Goal: Information Seeking & Learning: Learn about a topic

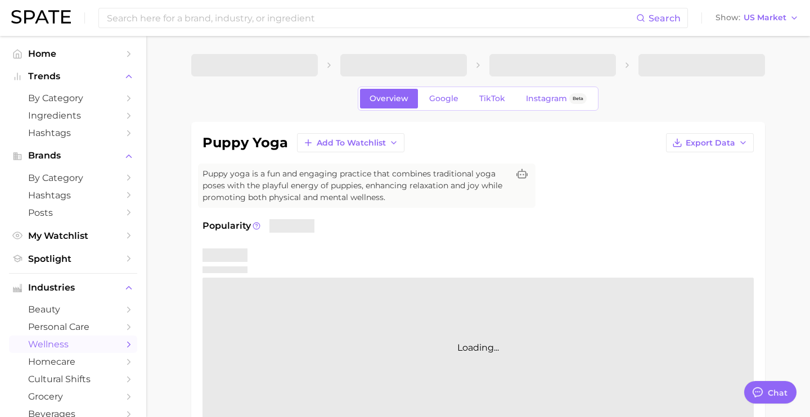
type textarea "x"
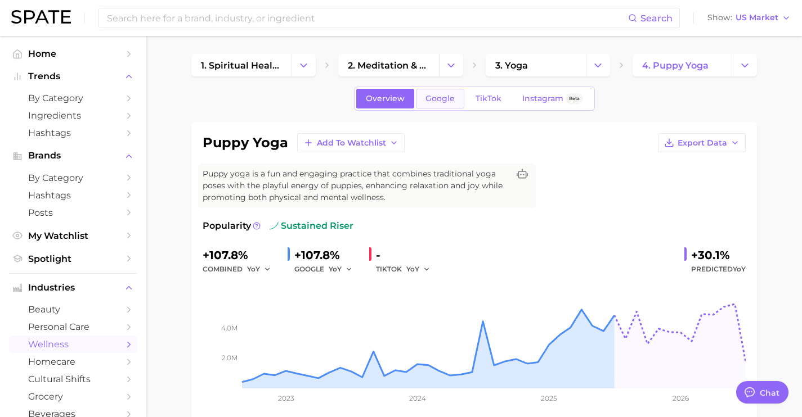
click at [437, 103] on span "Google" at bounding box center [439, 99] width 29 height 10
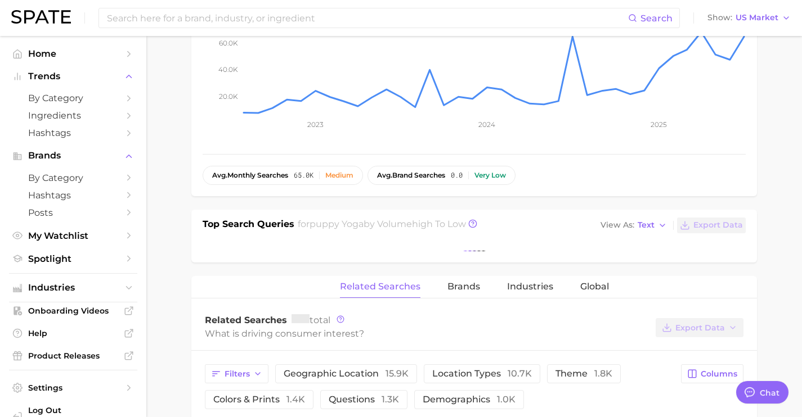
scroll to position [292, 0]
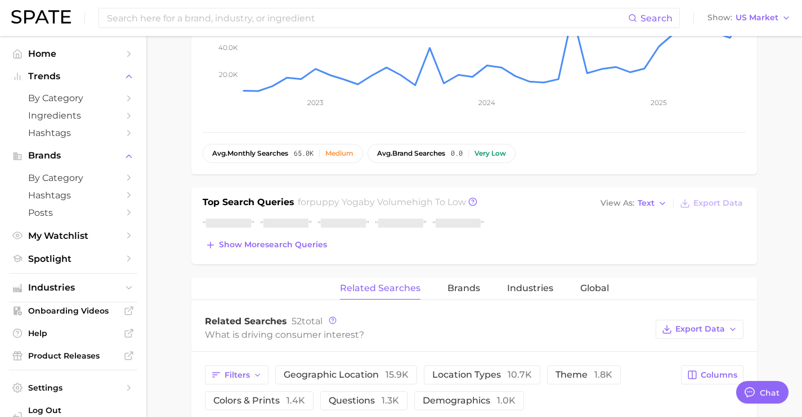
click at [317, 254] on div "Top Search Queries for puppy yoga by Volume high to low View As Text Export Dat…" at bounding box center [473, 226] width 565 height 77
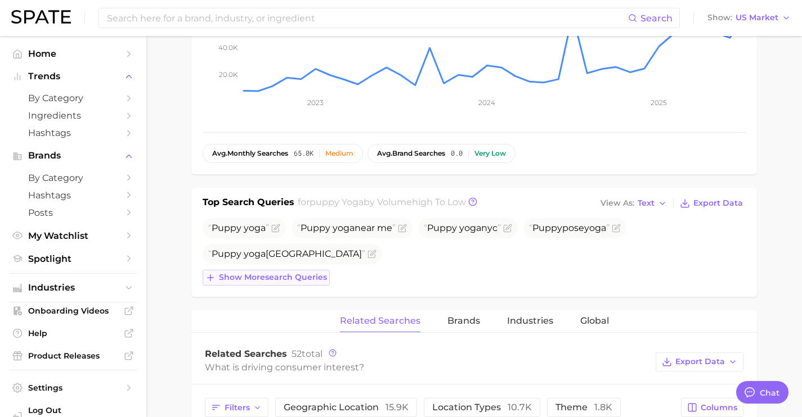
click at [313, 271] on button "Show more search queries" at bounding box center [266, 278] width 127 height 16
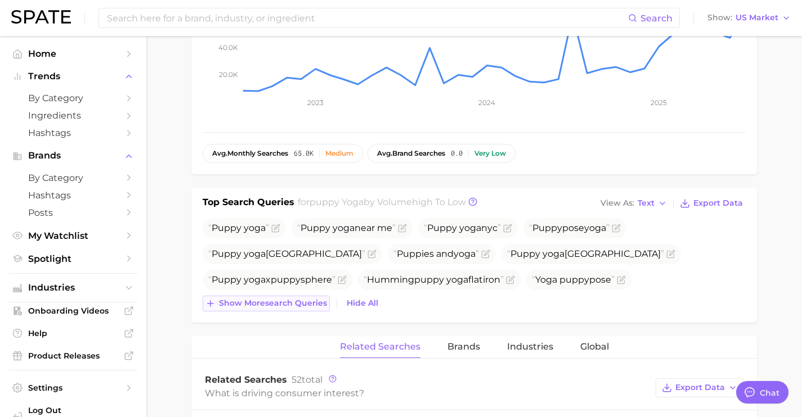
click at [313, 298] on button "Show more search queries" at bounding box center [266, 304] width 127 height 16
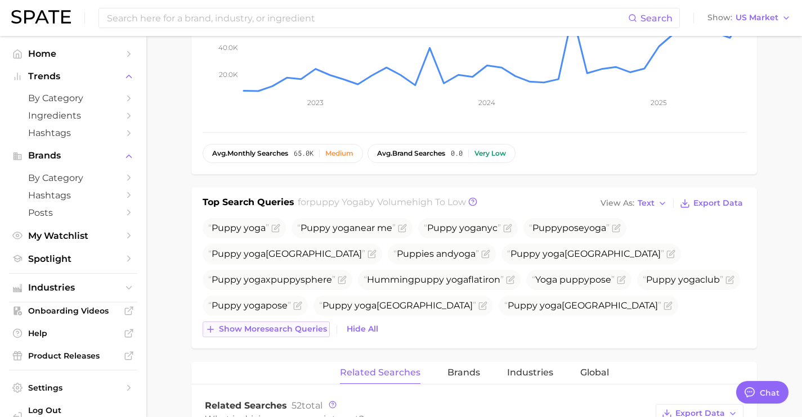
click at [317, 334] on button "Show more search queries" at bounding box center [266, 330] width 127 height 16
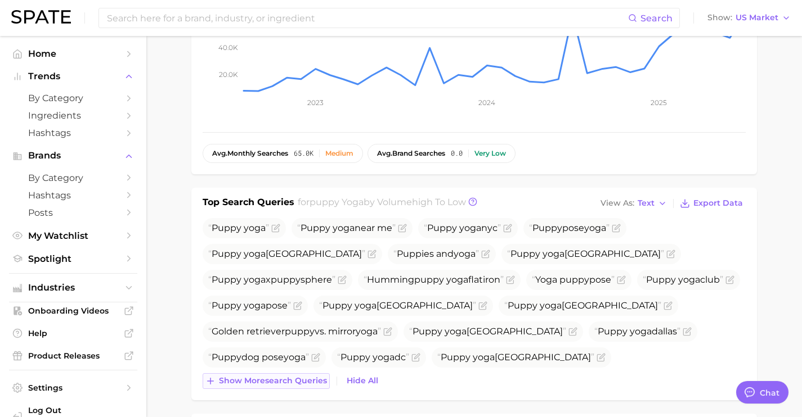
click at [317, 377] on span "Show more search queries" at bounding box center [273, 381] width 108 height 10
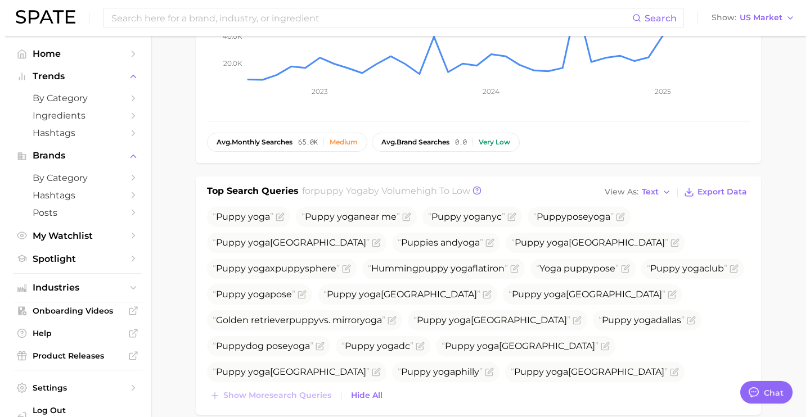
scroll to position [304, 0]
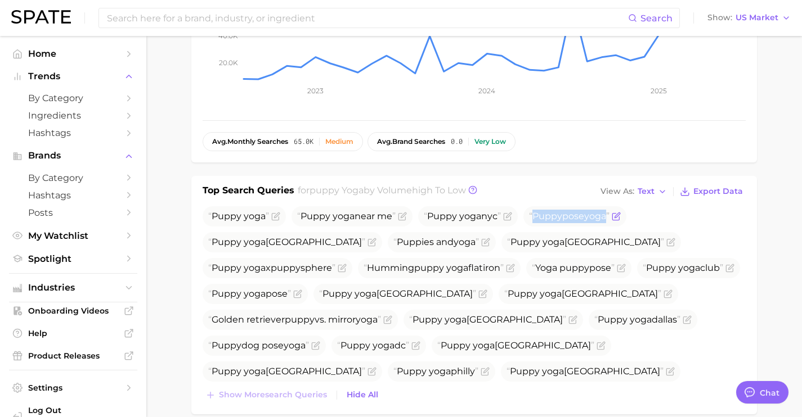
drag, startPoint x: 614, startPoint y: 220, endPoint x: 536, endPoint y: 221, distance: 78.2
click at [536, 221] on span "Puppy pose yoga" at bounding box center [569, 216] width 80 height 11
copy span "Puppy pose yoga"
click at [621, 216] on icon "Flag as miscategorized or irrelevant" at bounding box center [616, 216] width 9 height 9
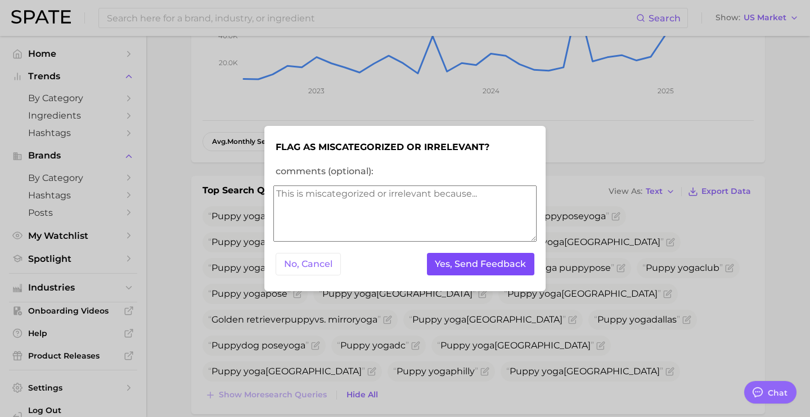
click at [498, 268] on button "Yes, Send Feedback" at bounding box center [481, 264] width 108 height 23
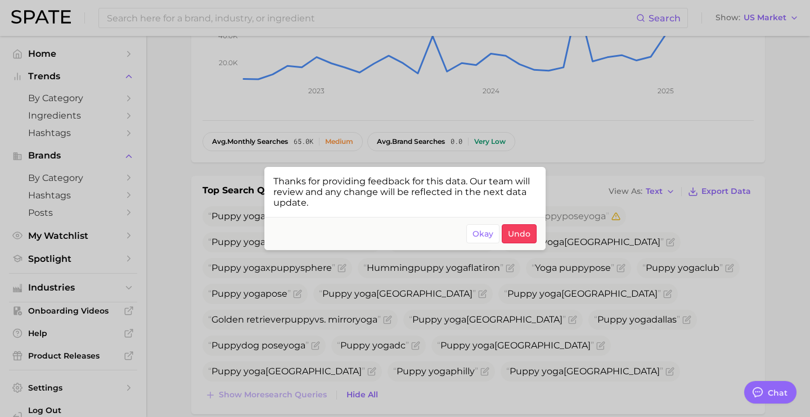
click at [585, 221] on div at bounding box center [405, 208] width 810 height 417
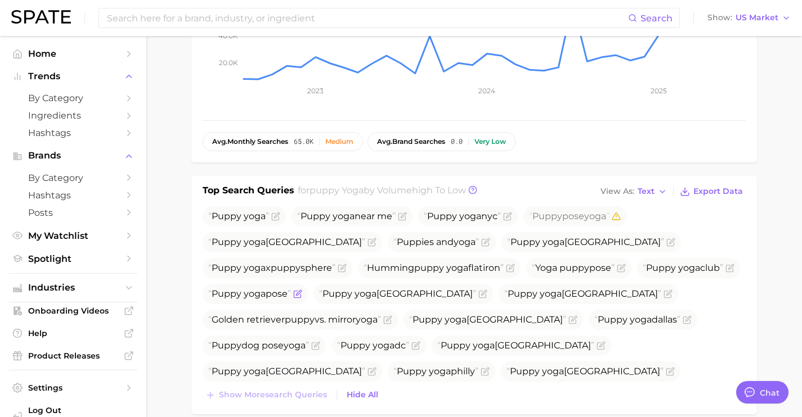
click at [301, 290] on icon "Flag as miscategorized or irrelevant" at bounding box center [298, 292] width 5 height 5
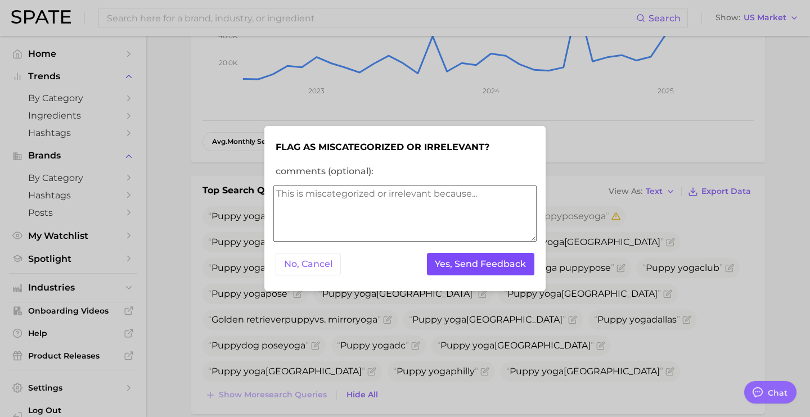
click at [512, 255] on button "Yes, Send Feedback" at bounding box center [481, 264] width 108 height 23
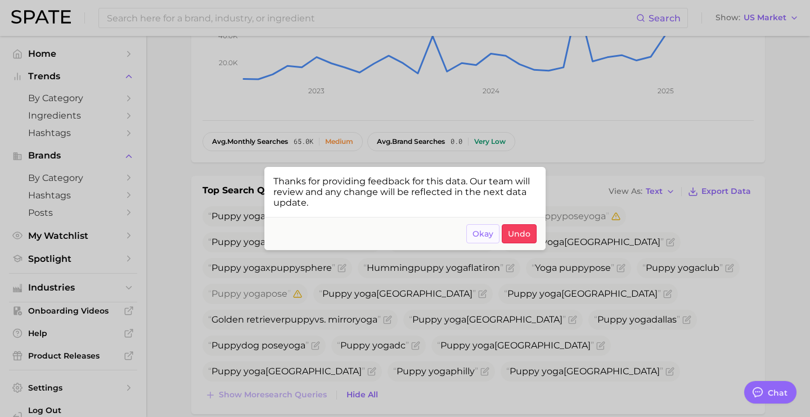
click at [485, 235] on span "Okay" at bounding box center [483, 235] width 21 height 10
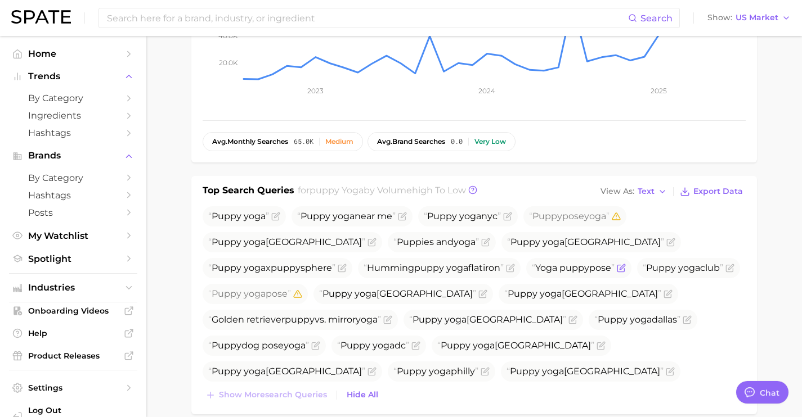
click at [617, 268] on icon "Flag as miscategorized or irrelevant" at bounding box center [621, 268] width 9 height 9
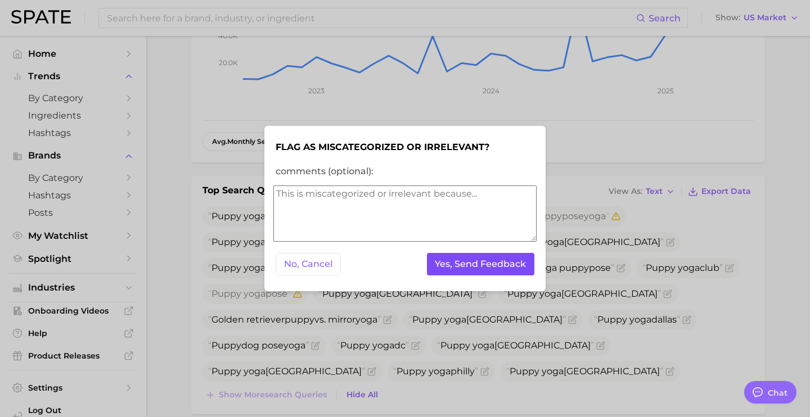
click at [476, 258] on button "Yes, Send Feedback" at bounding box center [481, 264] width 108 height 23
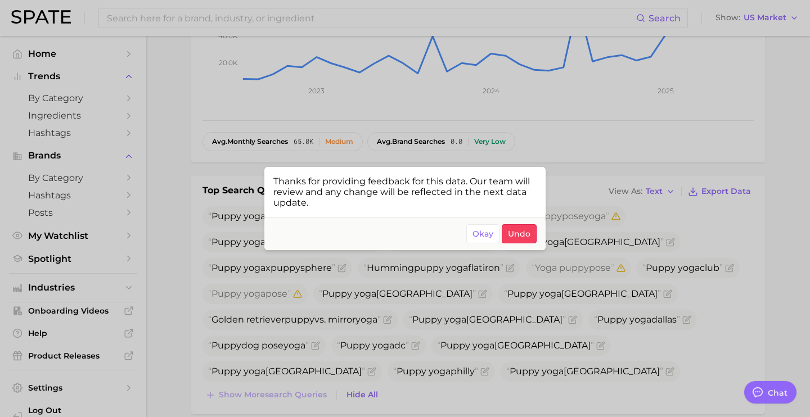
click at [455, 375] on div at bounding box center [405, 208] width 810 height 417
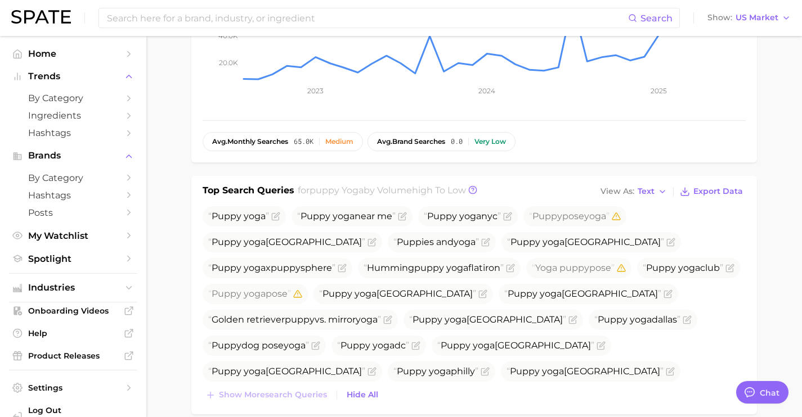
click at [498, 393] on icon "Flag as miscategorized or irrelevant" at bounding box center [502, 397] width 9 height 9
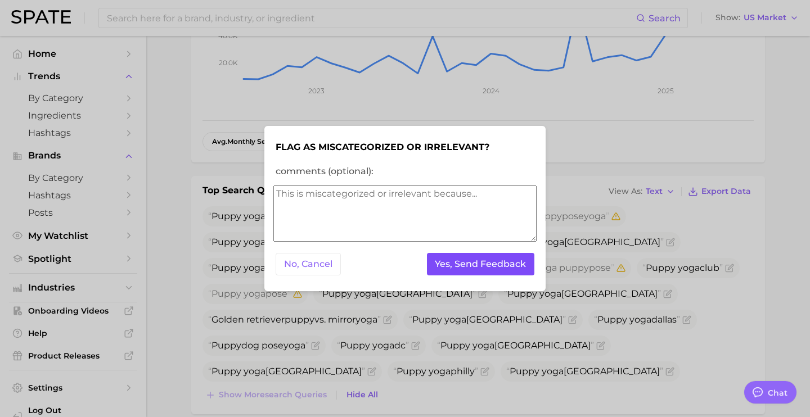
click at [483, 271] on button "Yes, Send Feedback" at bounding box center [481, 264] width 108 height 23
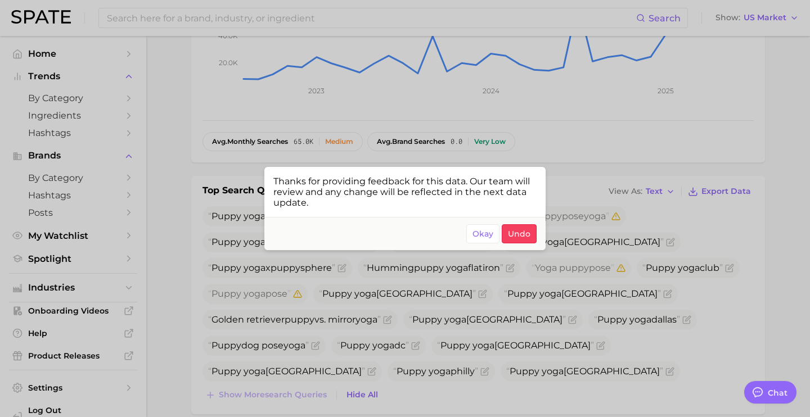
click at [448, 341] on div at bounding box center [405, 208] width 810 height 417
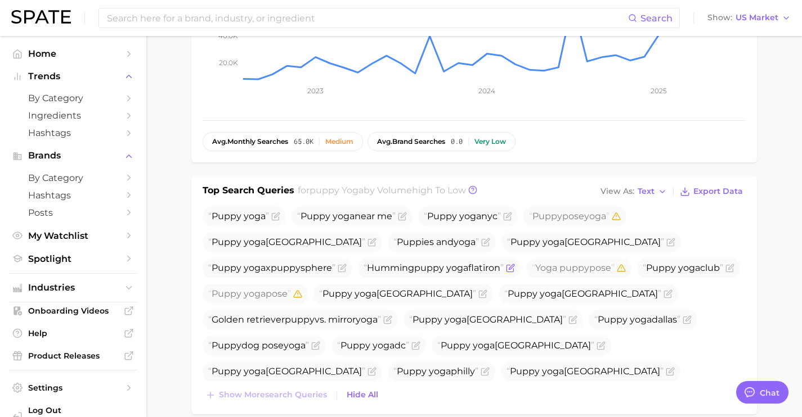
drag, startPoint x: 349, startPoint y: 269, endPoint x: 212, endPoint y: 267, distance: 137.3
click at [363, 267] on span "Humming puppy yoga flatiron" at bounding box center [433, 268] width 140 height 11
copy span "Humming puppy yoga flatiron"
click at [506, 266] on icon "Flag as miscategorized or irrelevant" at bounding box center [509, 269] width 7 height 7
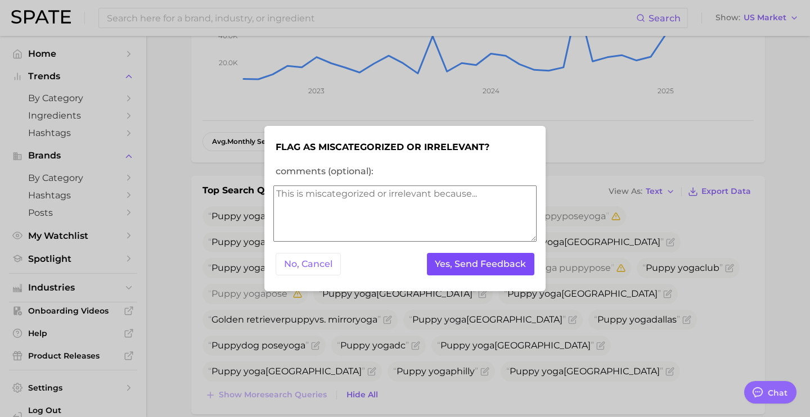
click at [437, 263] on button "Yes, Send Feedback" at bounding box center [481, 264] width 108 height 23
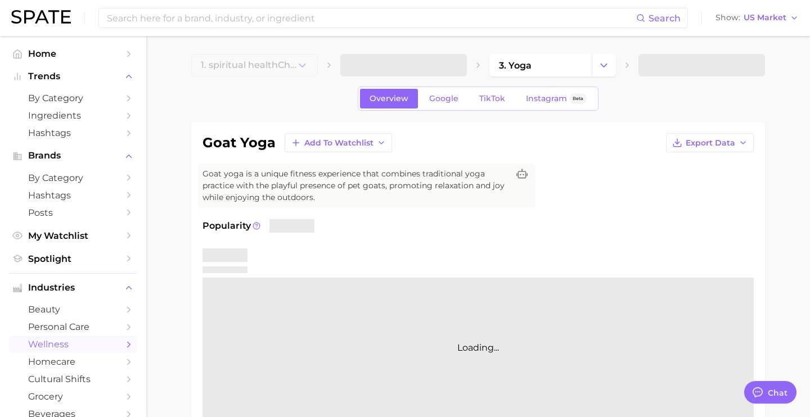
type textarea "x"
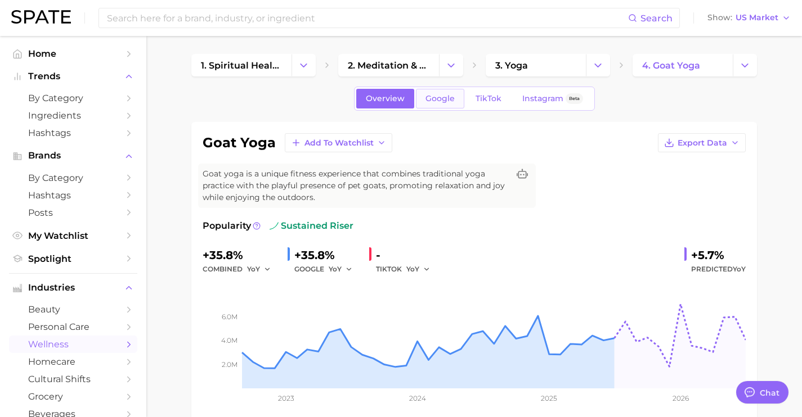
click at [441, 97] on span "Google" at bounding box center [439, 99] width 29 height 10
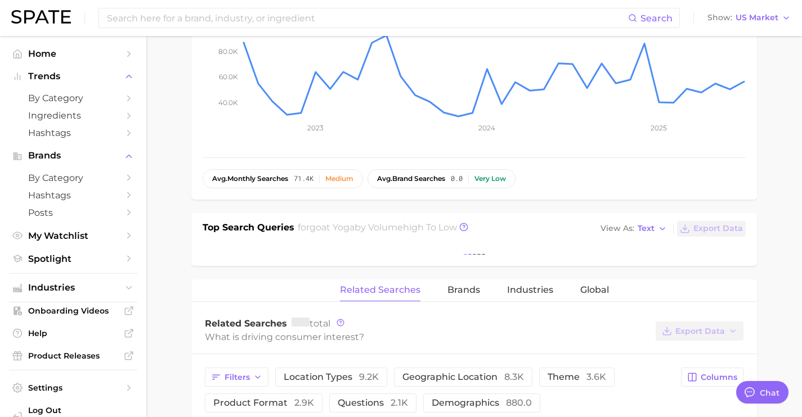
scroll to position [288, 0]
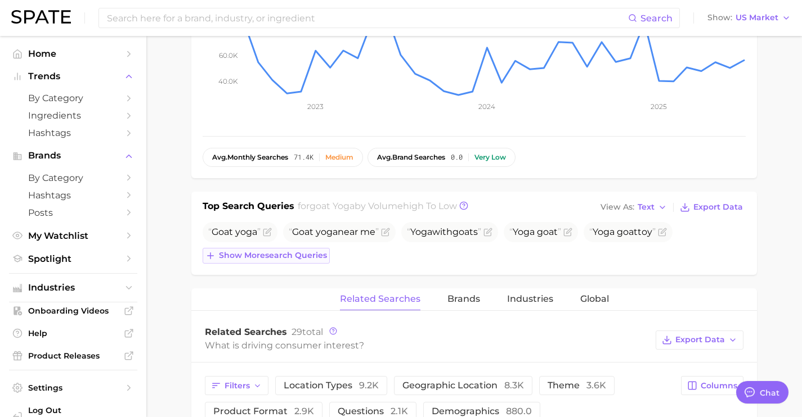
click at [313, 257] on span "Show more search queries" at bounding box center [273, 256] width 108 height 10
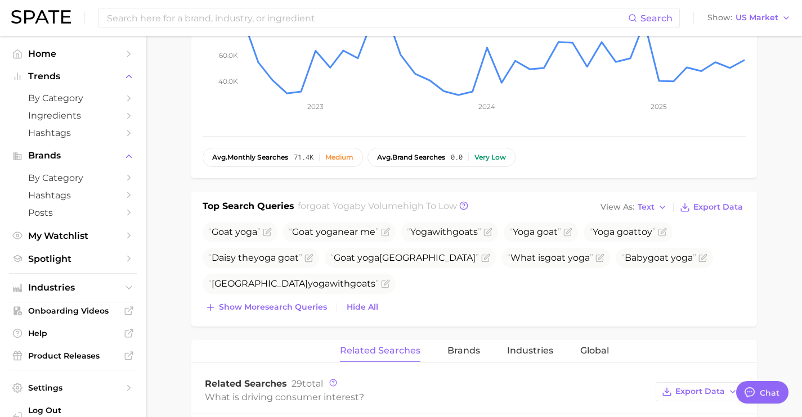
click at [320, 298] on div "Goat yoga Goat yoga near me Yoga with goat s Yoga goat Yoga goat toy Daisy the …" at bounding box center [474, 268] width 543 height 93
click at [318, 304] on span "Show more search queries" at bounding box center [273, 308] width 108 height 10
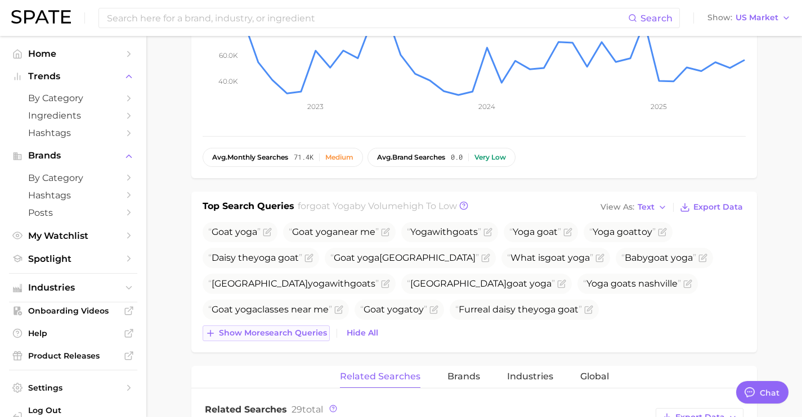
click at [316, 326] on button "Show more search queries" at bounding box center [266, 334] width 127 height 16
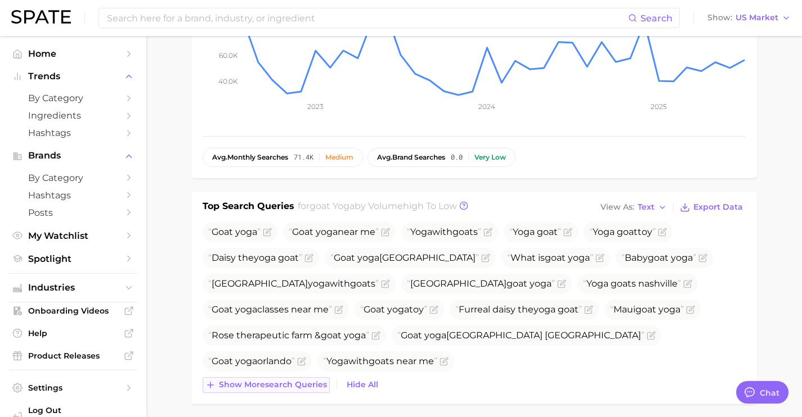
click at [309, 387] on span "Show more search queries" at bounding box center [273, 385] width 108 height 10
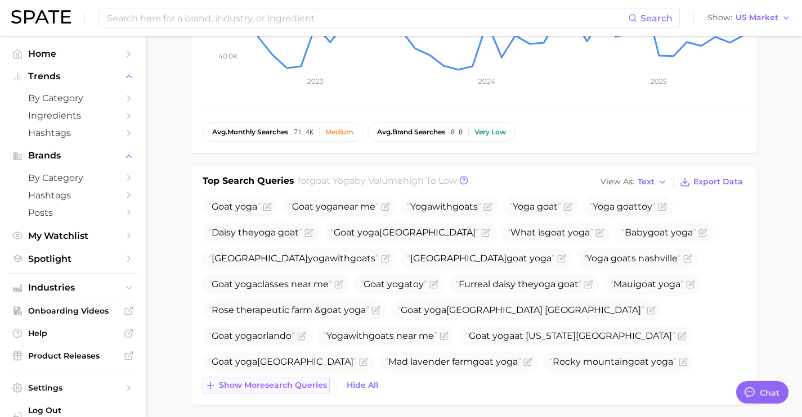
scroll to position [315, 0]
click at [309, 387] on span "Show more search queries" at bounding box center [273, 385] width 108 height 10
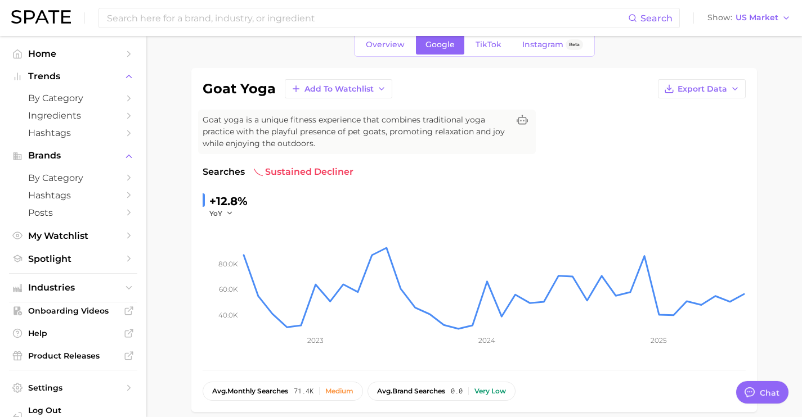
scroll to position [0, 0]
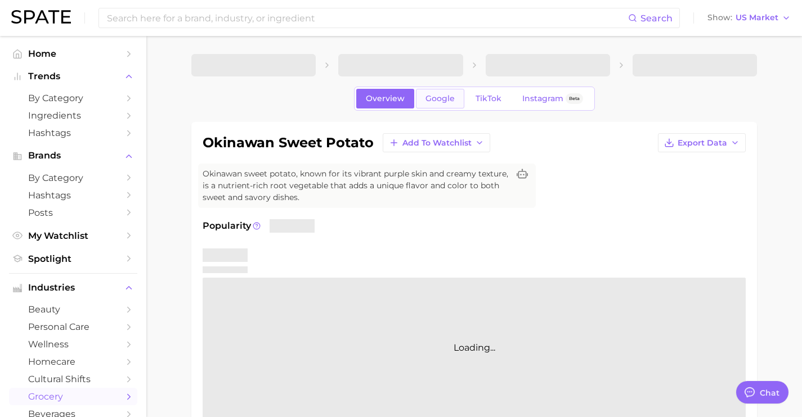
scroll to position [4229, 0]
type textarea "x"
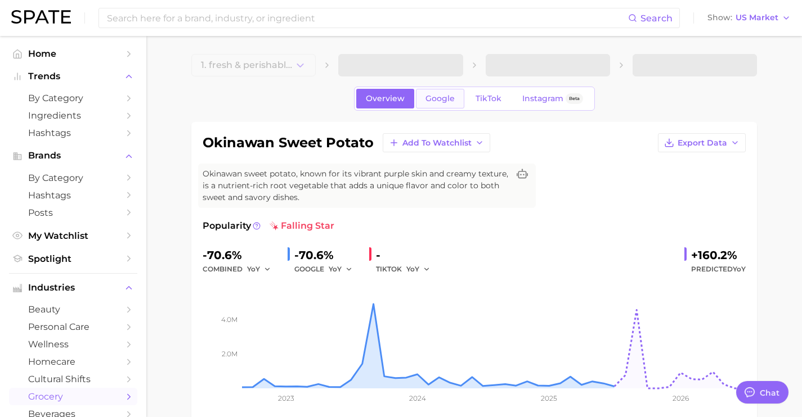
click at [437, 104] on link "Google" at bounding box center [440, 99] width 48 height 20
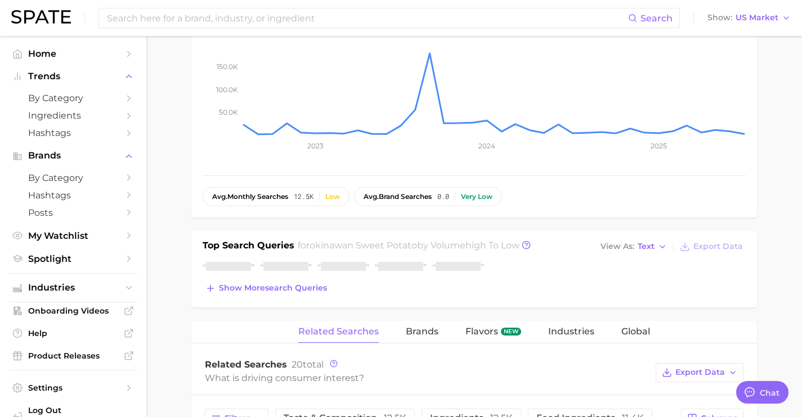
scroll to position [250, 0]
click at [315, 291] on span "Show more search queries" at bounding box center [273, 287] width 108 height 10
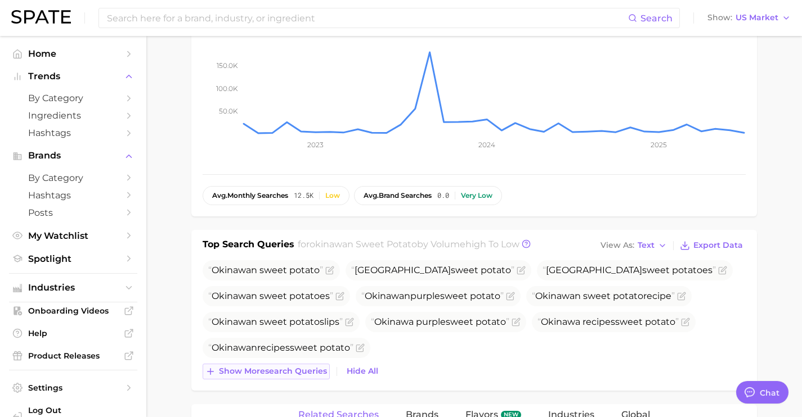
click at [319, 364] on button "Show more search queries" at bounding box center [266, 372] width 127 height 16
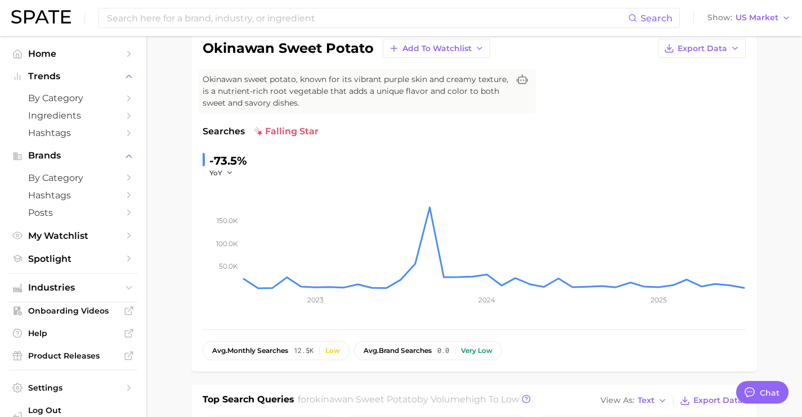
scroll to position [0, 0]
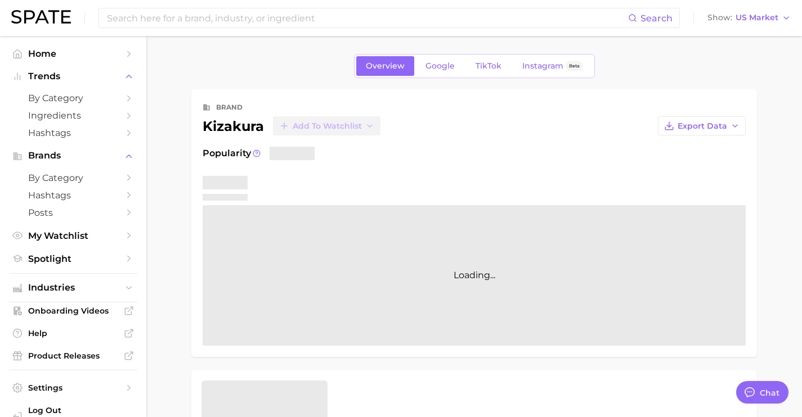
type textarea "x"
click at [432, 74] on link "Google" at bounding box center [440, 66] width 48 height 20
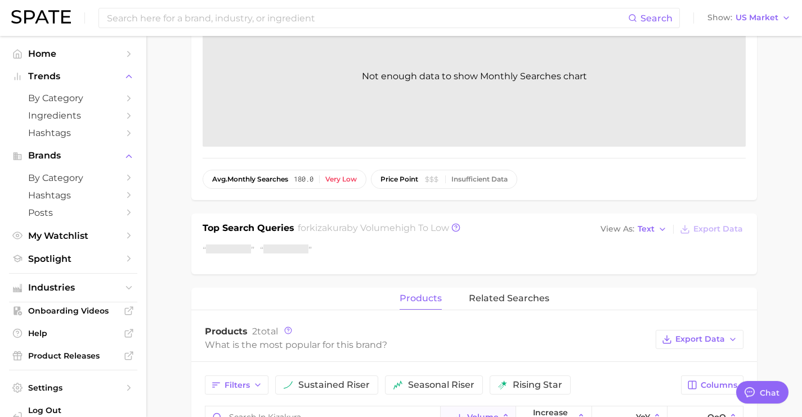
scroll to position [196, 0]
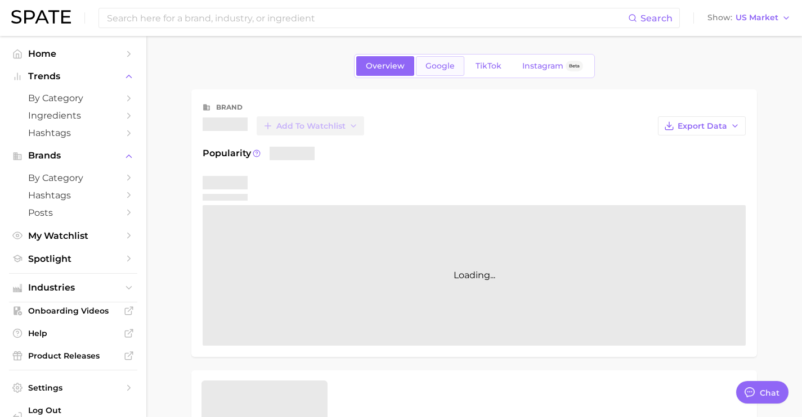
click at [441, 69] on span "Google" at bounding box center [439, 66] width 29 height 10
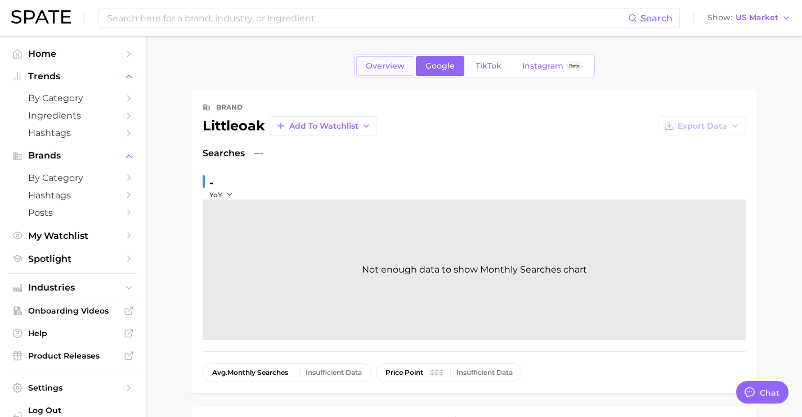
click at [397, 68] on span "Overview" at bounding box center [385, 66] width 39 height 10
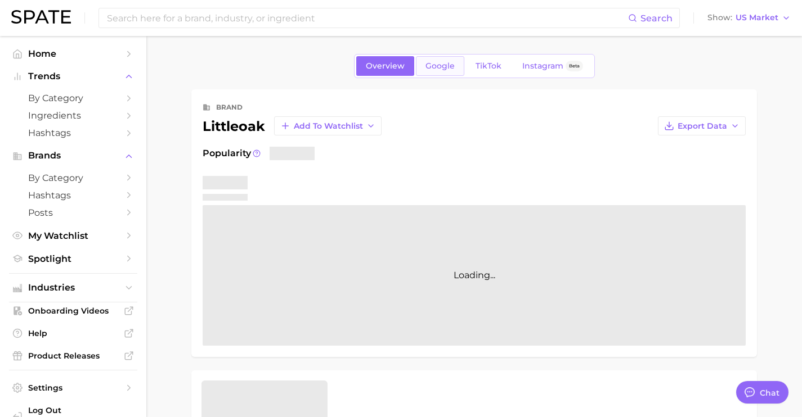
click at [428, 71] on link "Google" at bounding box center [440, 66] width 48 height 20
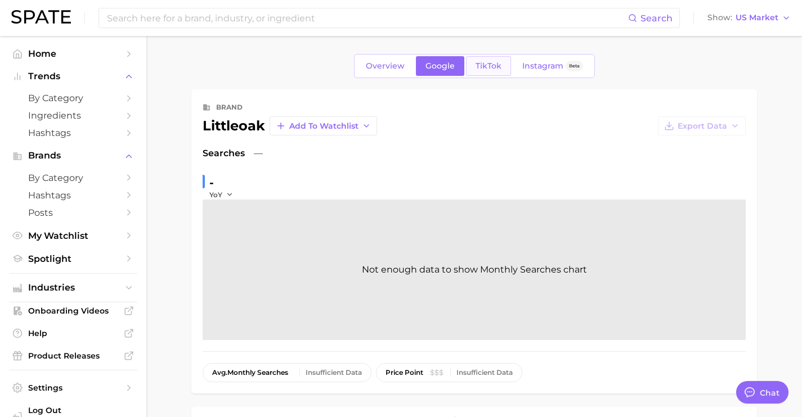
click at [480, 73] on link "TikTok" at bounding box center [488, 66] width 45 height 20
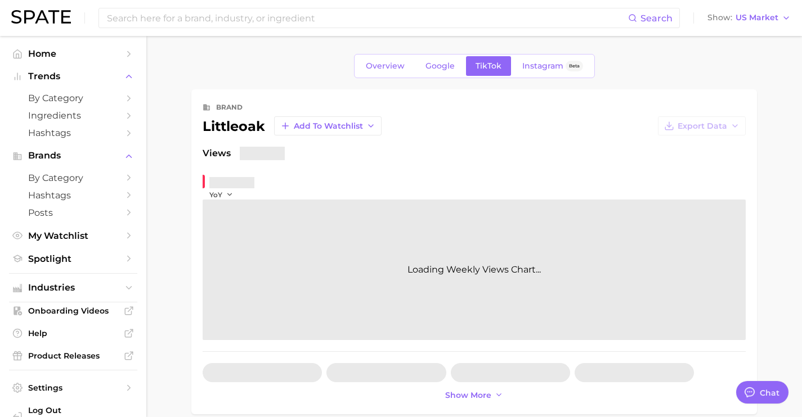
type textarea "x"
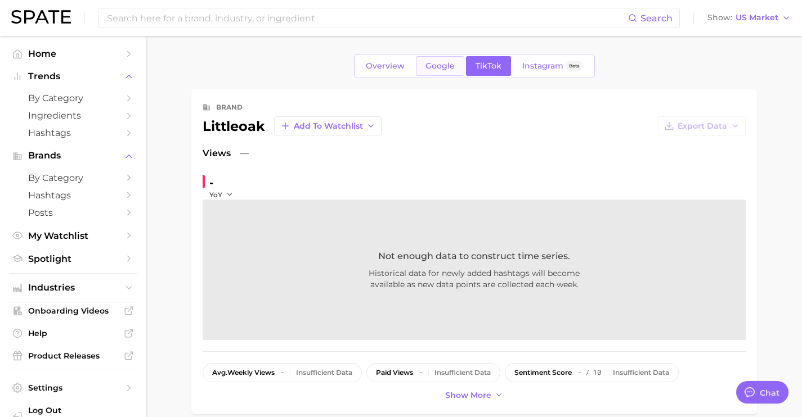
click at [435, 73] on link "Google" at bounding box center [440, 66] width 48 height 20
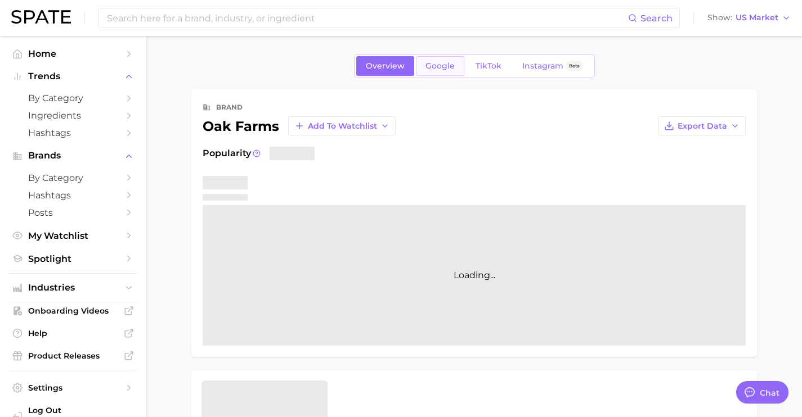
click at [447, 69] on span "Google" at bounding box center [439, 66] width 29 height 10
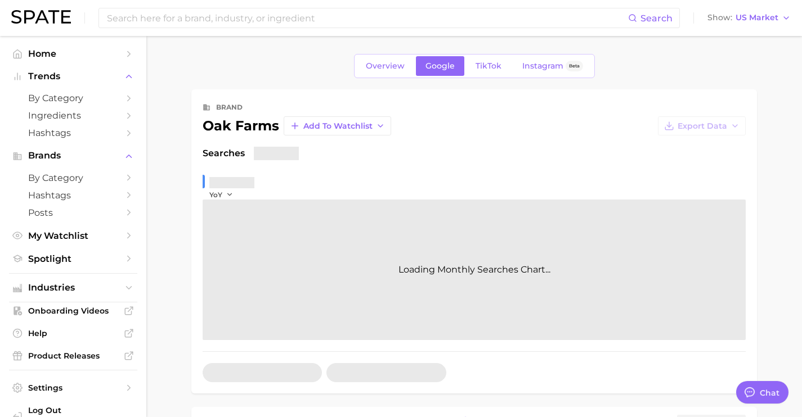
scroll to position [4229, 0]
type textarea "x"
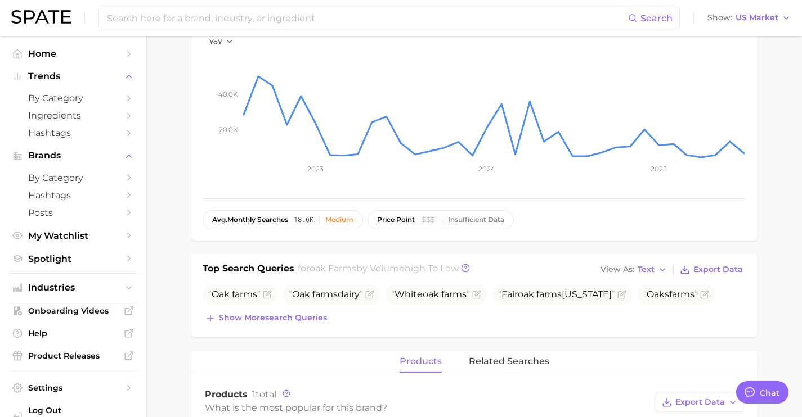
scroll to position [156, 0]
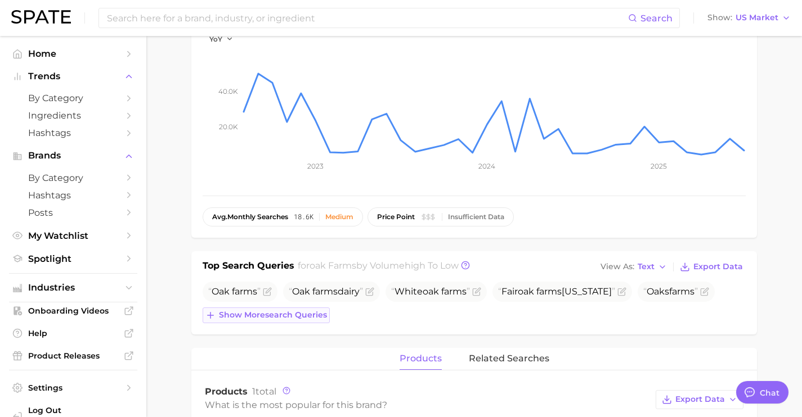
click at [299, 320] on span "Show more search queries" at bounding box center [273, 316] width 108 height 10
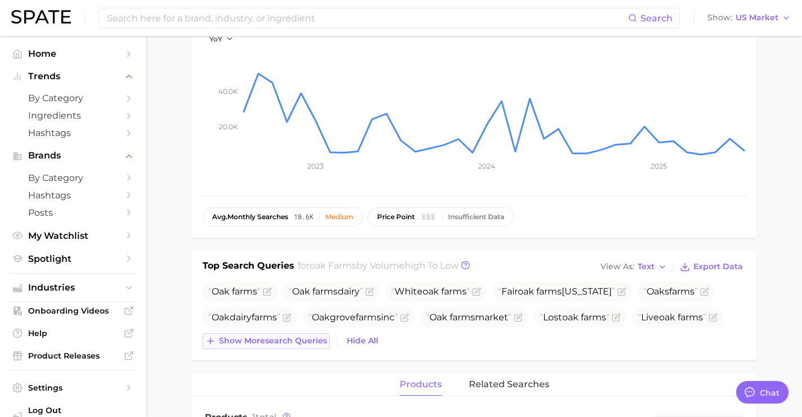
click at [300, 348] on button "Show more search queries" at bounding box center [266, 342] width 127 height 16
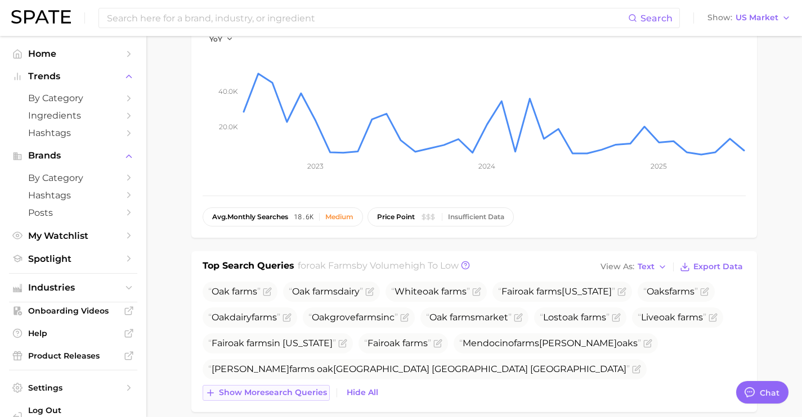
click at [304, 391] on span "Show more search queries" at bounding box center [273, 393] width 108 height 10
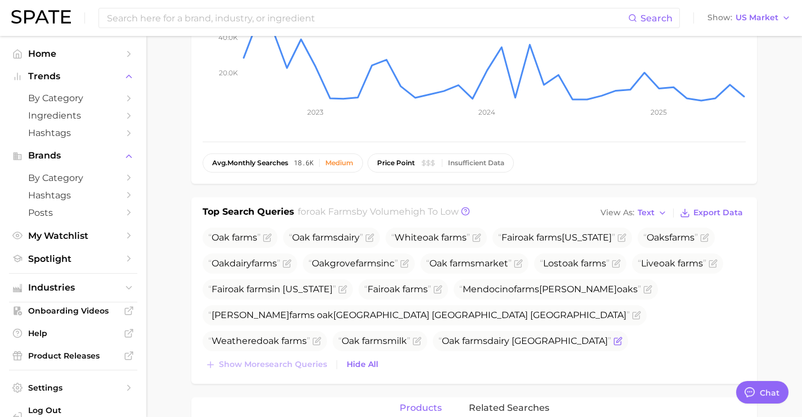
scroll to position [212, 0]
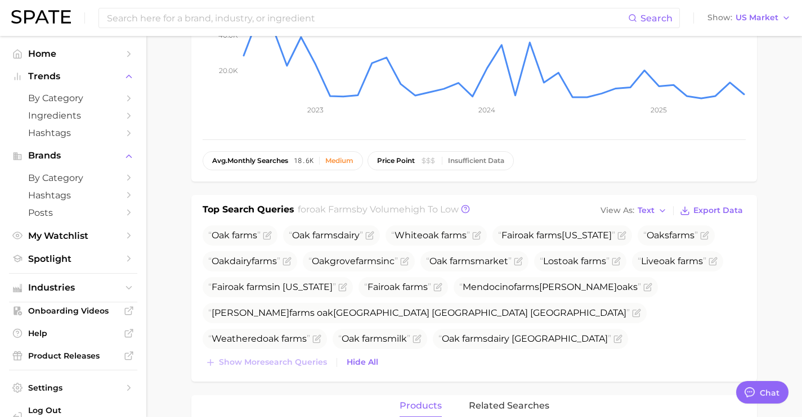
click at [304, 350] on div "Oak farms Oak farms dairy White oak farms Fair oak farms indiana Oak s farms Oa…" at bounding box center [474, 298] width 543 height 145
click at [632, 315] on icon "Flag as miscategorized or irrelevant" at bounding box center [636, 313] width 9 height 9
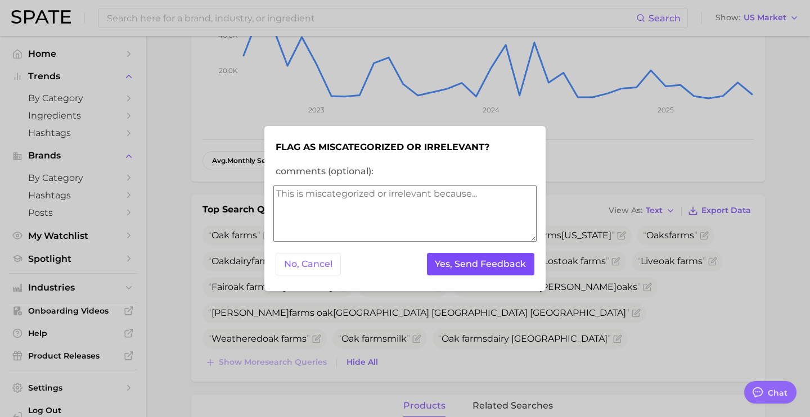
click at [486, 261] on button "Yes, Send Feedback" at bounding box center [481, 264] width 108 height 23
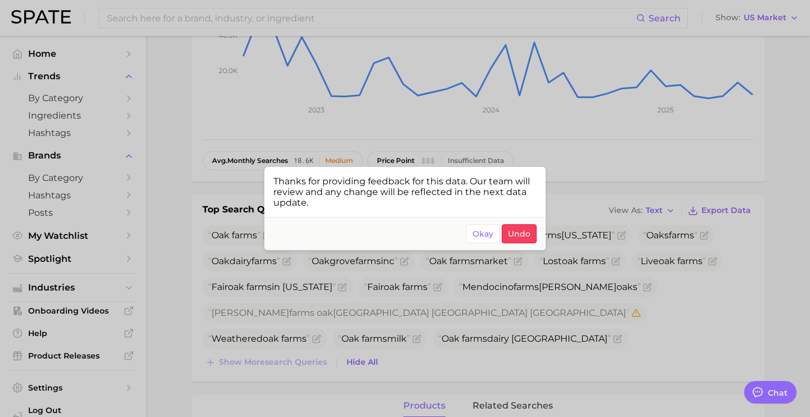
click at [511, 324] on div at bounding box center [405, 208] width 810 height 417
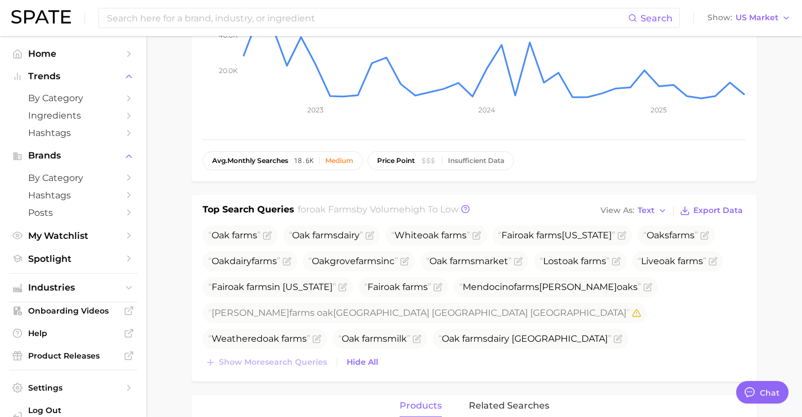
click at [376, 361] on icon "Flag as miscategorized or irrelevant" at bounding box center [371, 365] width 9 height 9
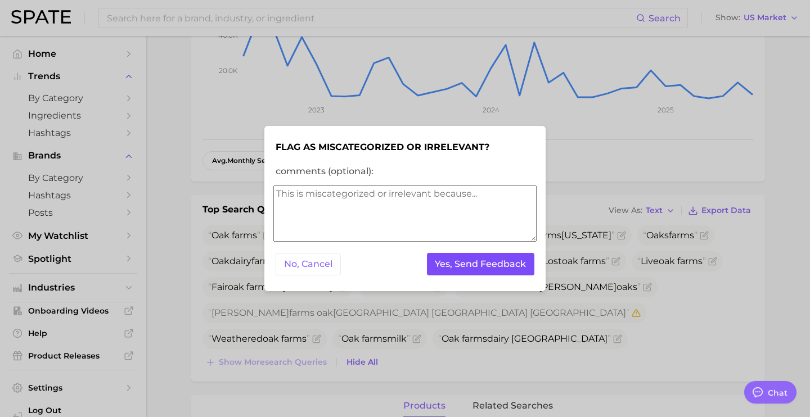
click at [487, 263] on button "Yes, Send Feedback" at bounding box center [481, 264] width 108 height 23
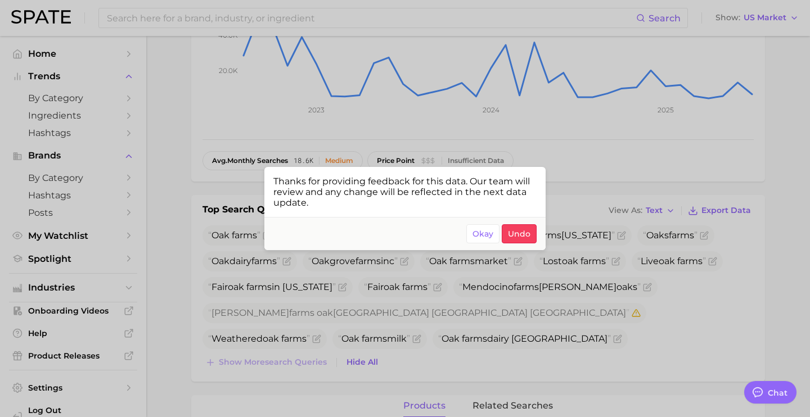
click at [460, 286] on div at bounding box center [405, 208] width 810 height 417
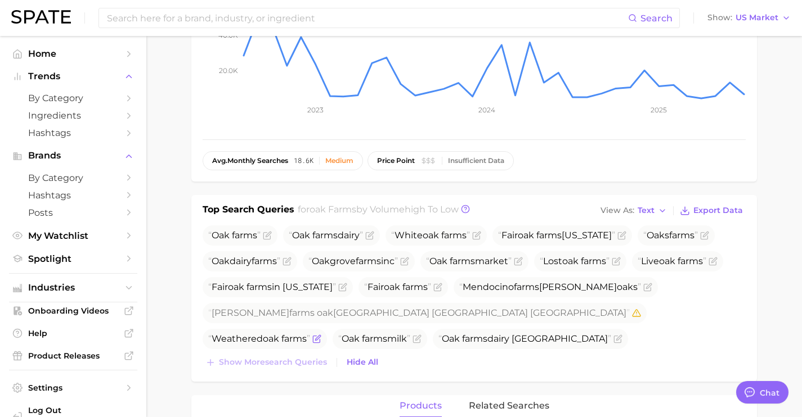
click at [321, 335] on icon "Flag as miscategorized or irrelevant" at bounding box center [316, 339] width 9 height 9
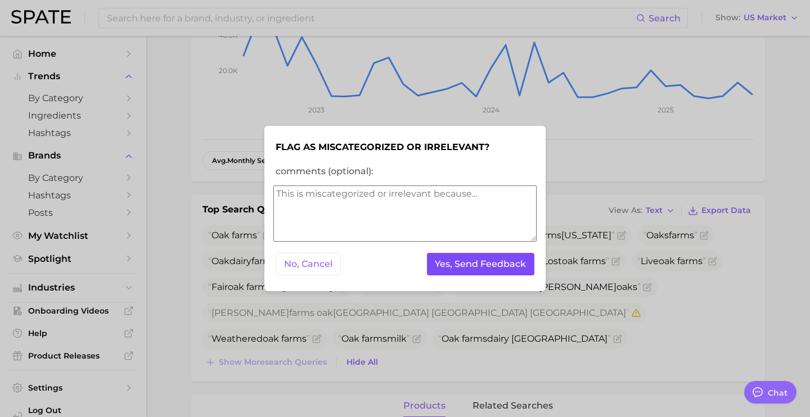
click at [502, 268] on button "Yes, Send Feedback" at bounding box center [481, 264] width 108 height 23
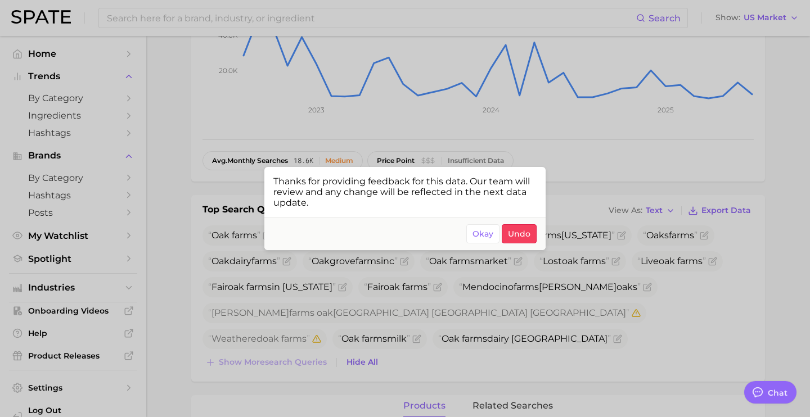
click at [551, 297] on div at bounding box center [405, 208] width 810 height 417
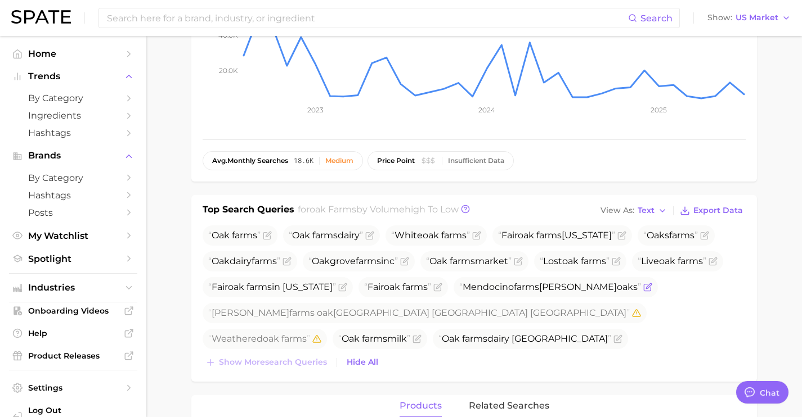
click at [643, 289] on icon "Flag as miscategorized or irrelevant" at bounding box center [647, 287] width 9 height 9
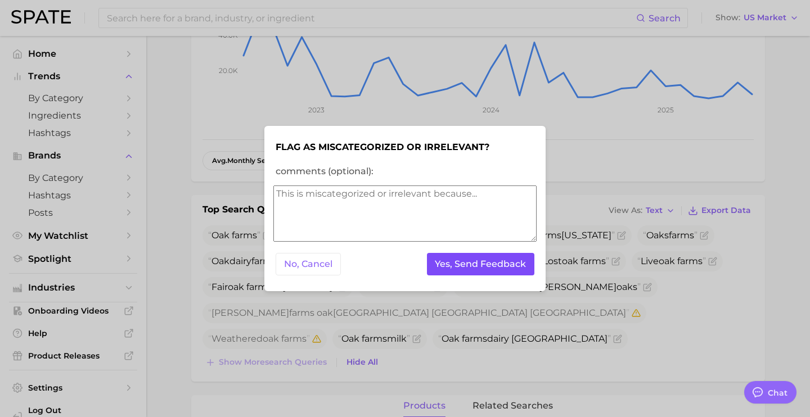
click at [496, 266] on button "Yes, Send Feedback" at bounding box center [481, 264] width 108 height 23
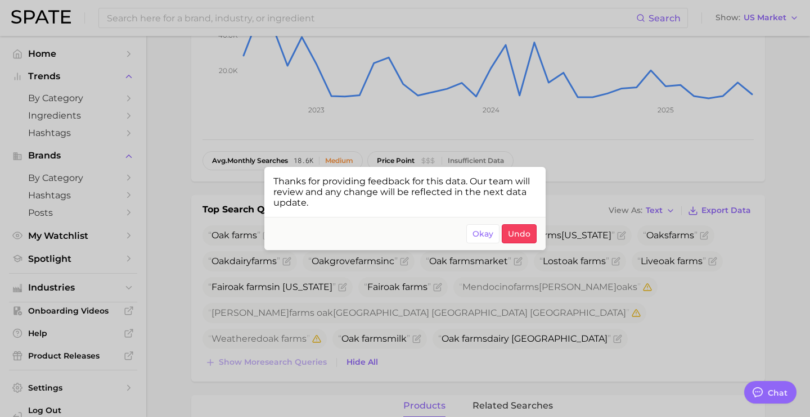
click at [522, 304] on div at bounding box center [405, 208] width 810 height 417
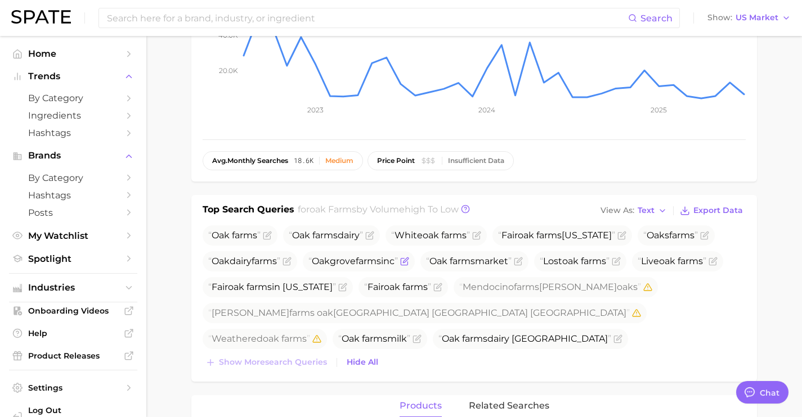
click at [408, 261] on icon "Flag as miscategorized or irrelevant" at bounding box center [405, 260] width 5 height 5
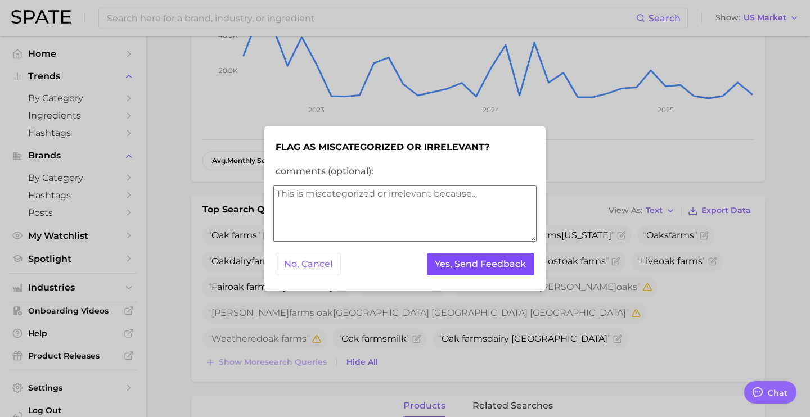
click at [480, 267] on button "Yes, Send Feedback" at bounding box center [481, 264] width 108 height 23
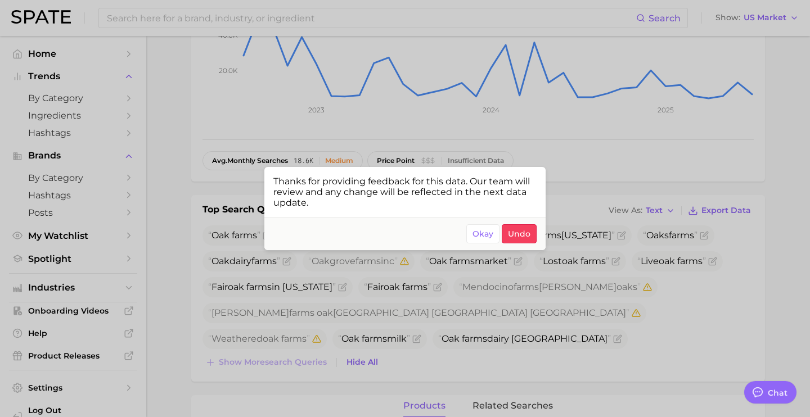
click at [461, 306] on div at bounding box center [405, 208] width 810 height 417
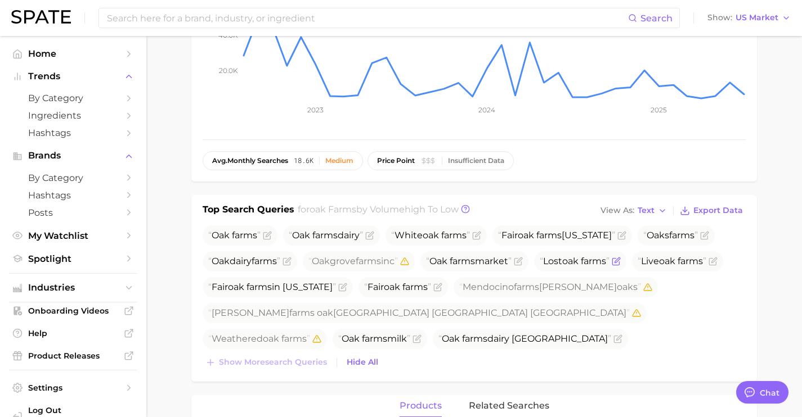
click at [619, 262] on icon "Flag as miscategorized or irrelevant" at bounding box center [615, 262] width 7 height 7
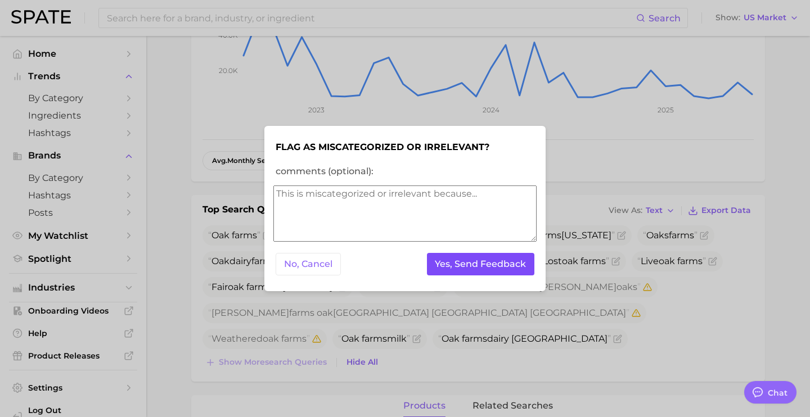
click at [514, 267] on button "Yes, Send Feedback" at bounding box center [481, 264] width 108 height 23
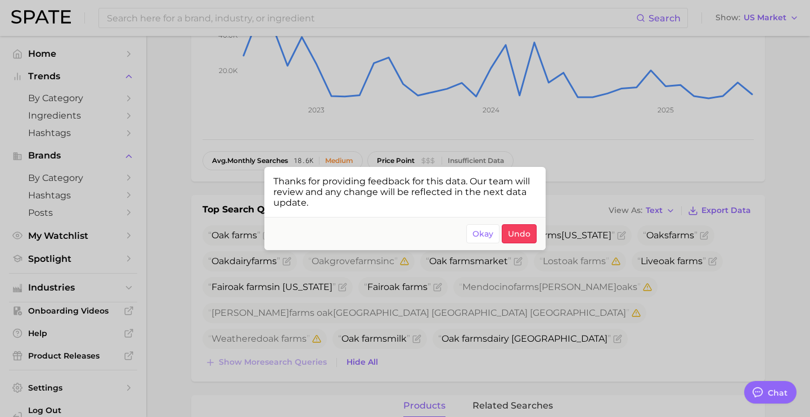
click at [689, 294] on div at bounding box center [405, 208] width 810 height 417
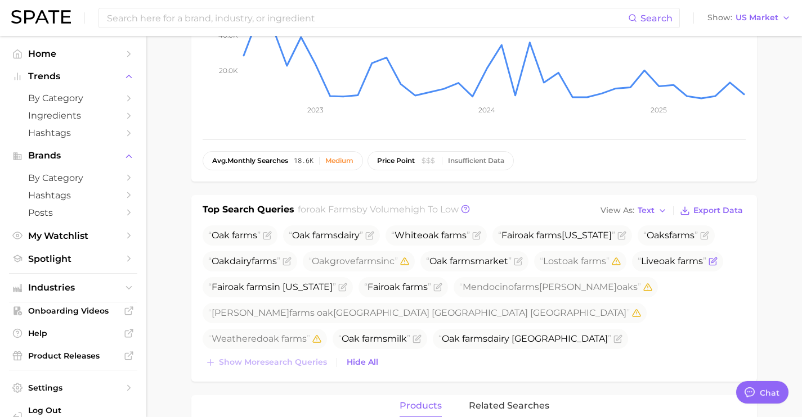
click at [723, 267] on span "Live oak farms" at bounding box center [677, 261] width 91 height 20
click at [717, 264] on icon "Flag as miscategorized or irrelevant" at bounding box center [712, 261] width 9 height 9
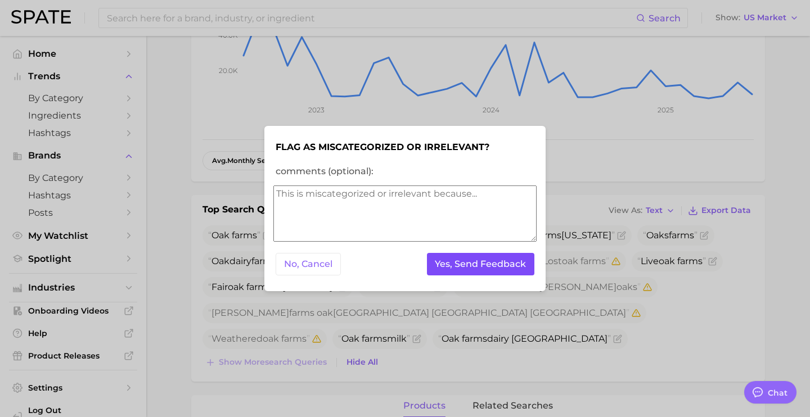
click at [515, 265] on button "Yes, Send Feedback" at bounding box center [481, 264] width 108 height 23
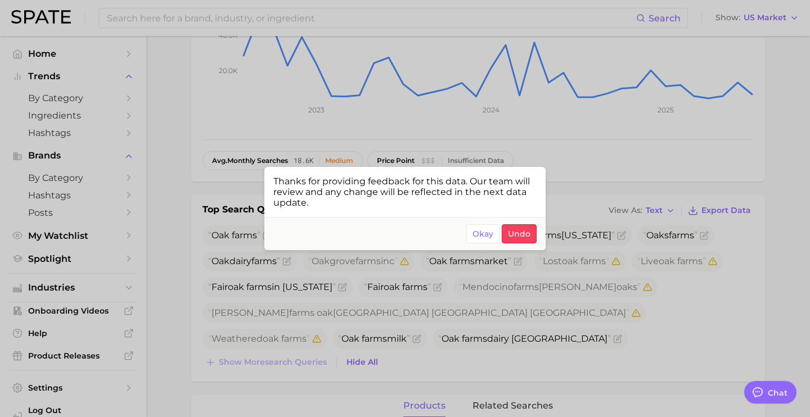
click at [585, 272] on div at bounding box center [405, 208] width 810 height 417
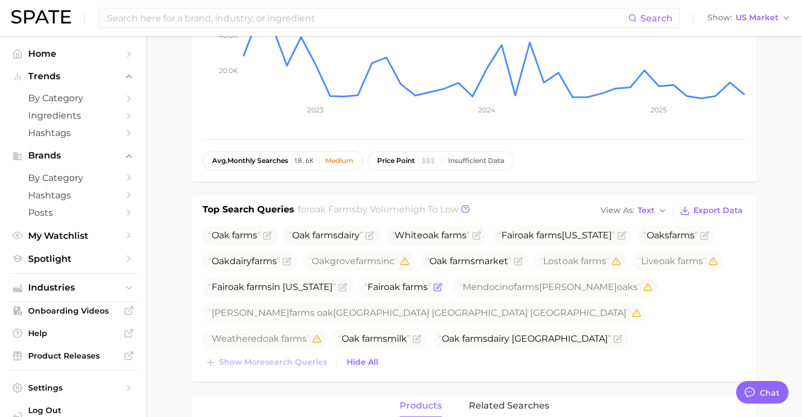
click at [434, 289] on icon "Flag as miscategorized or irrelevant" at bounding box center [437, 288] width 7 height 7
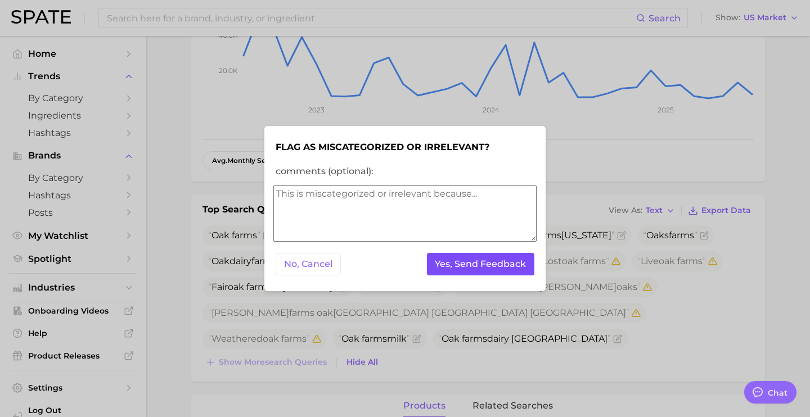
click at [496, 265] on button "Yes, Send Feedback" at bounding box center [481, 264] width 108 height 23
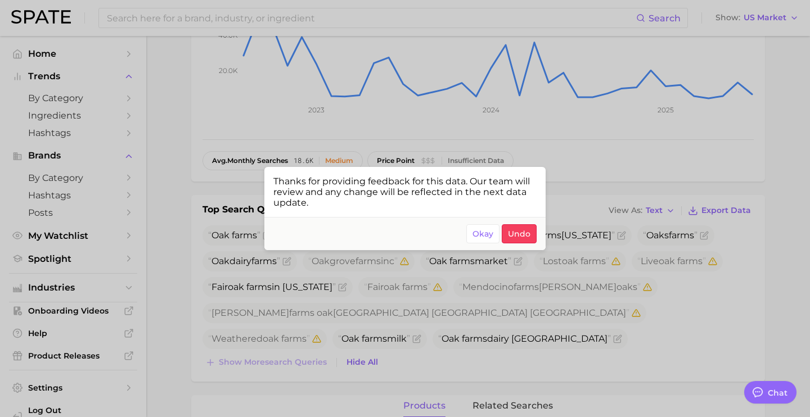
click at [439, 313] on div at bounding box center [405, 208] width 810 height 417
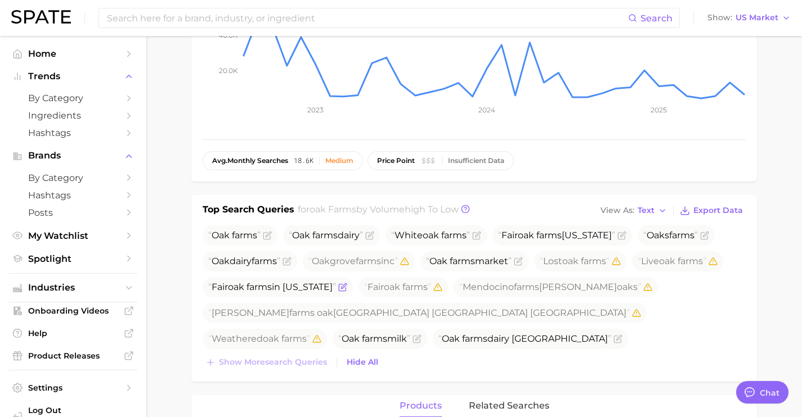
click at [338, 285] on icon "Flag as miscategorized or irrelevant" at bounding box center [342, 287] width 9 height 9
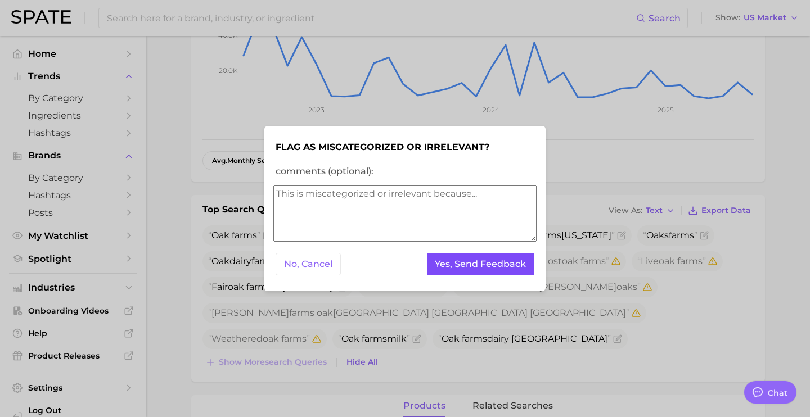
click at [452, 267] on button "Yes, Send Feedback" at bounding box center [481, 264] width 108 height 23
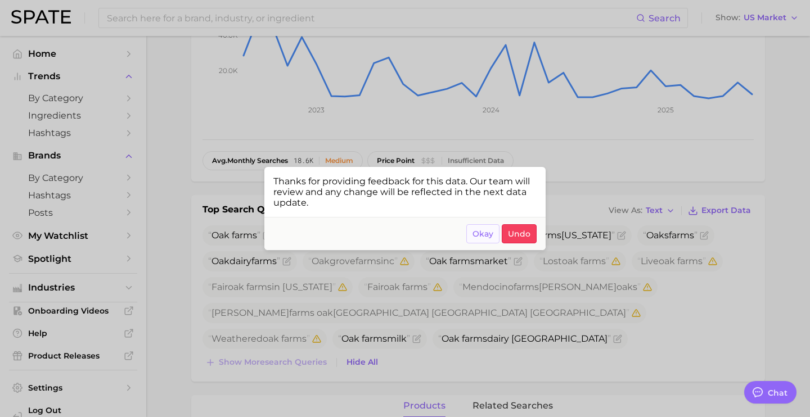
click at [471, 231] on button "Okay" at bounding box center [482, 233] width 33 height 19
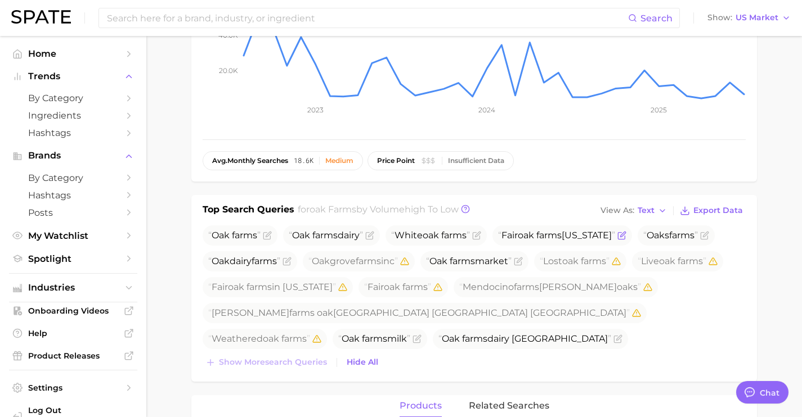
click at [617, 235] on icon "Flag as miscategorized or irrelevant" at bounding box center [621, 235] width 9 height 9
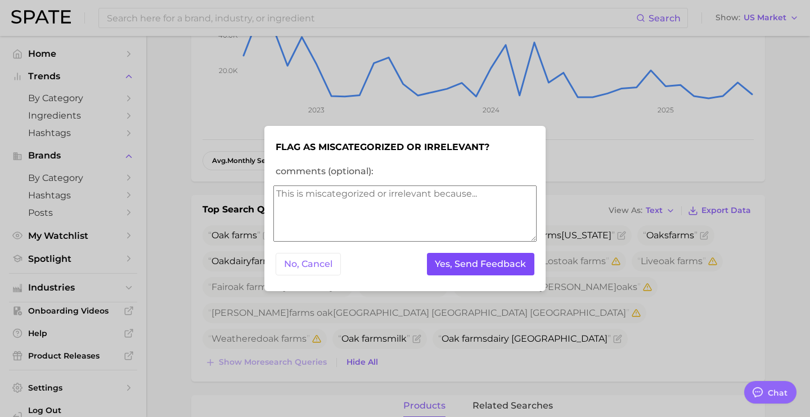
click at [500, 259] on button "Yes, Send Feedback" at bounding box center [481, 264] width 108 height 23
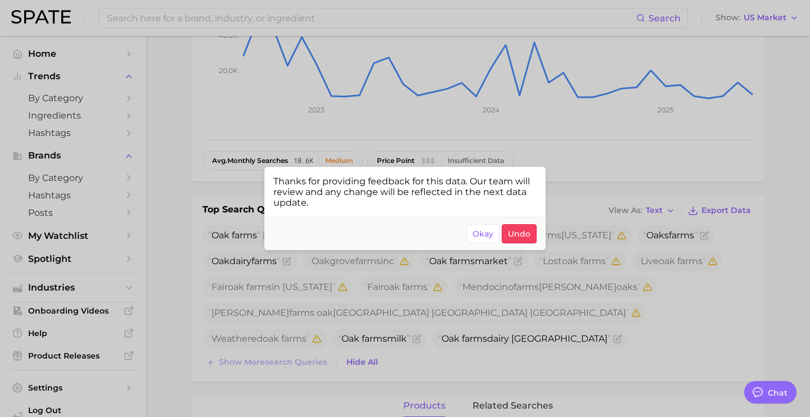
click at [637, 233] on div at bounding box center [405, 208] width 810 height 417
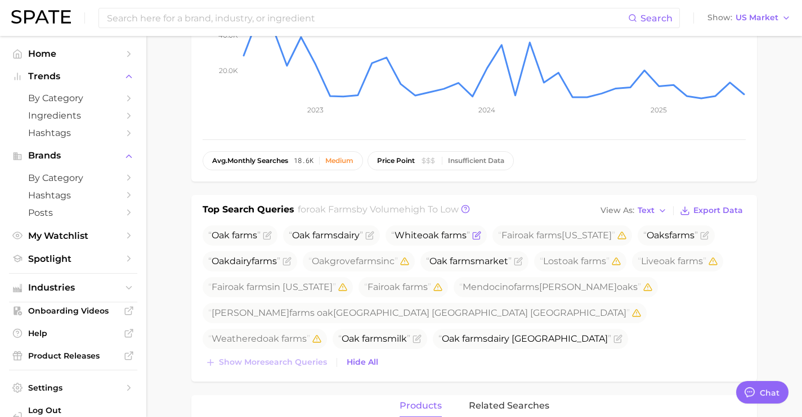
click at [479, 239] on icon "Flag as miscategorized or irrelevant" at bounding box center [476, 236] width 7 height 7
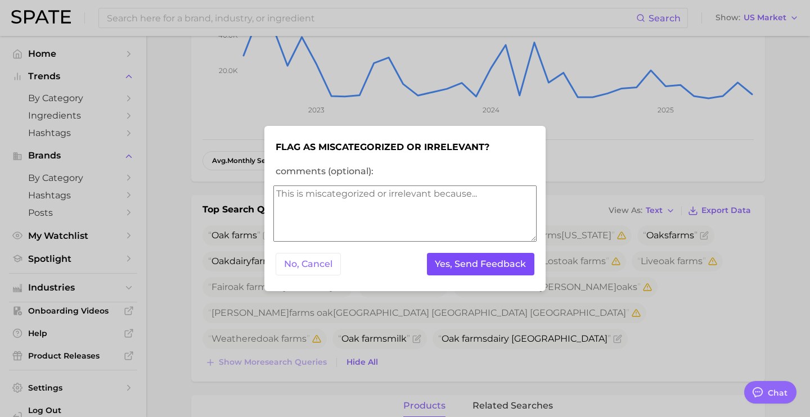
click at [466, 262] on button "Yes, Send Feedback" at bounding box center [481, 264] width 108 height 23
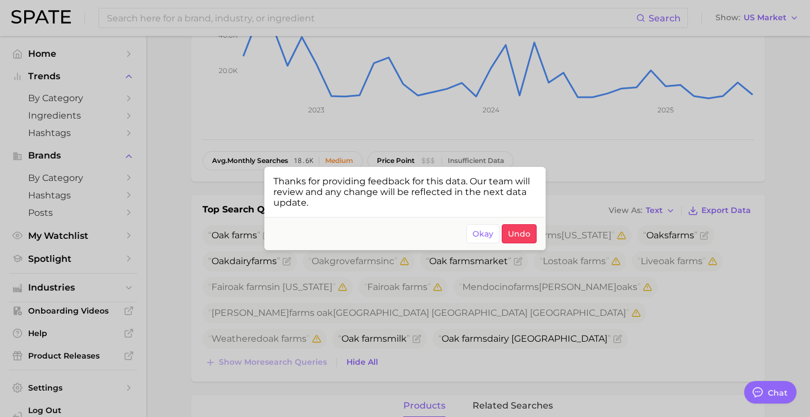
click at [228, 69] on div at bounding box center [405, 208] width 810 height 417
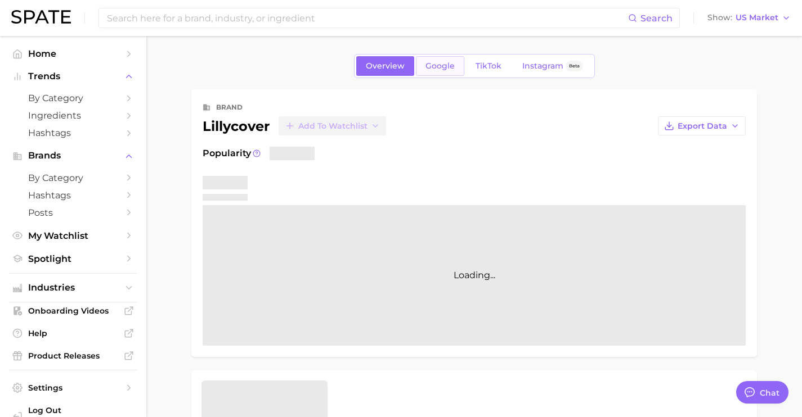
click at [438, 70] on span "Google" at bounding box center [439, 66] width 29 height 10
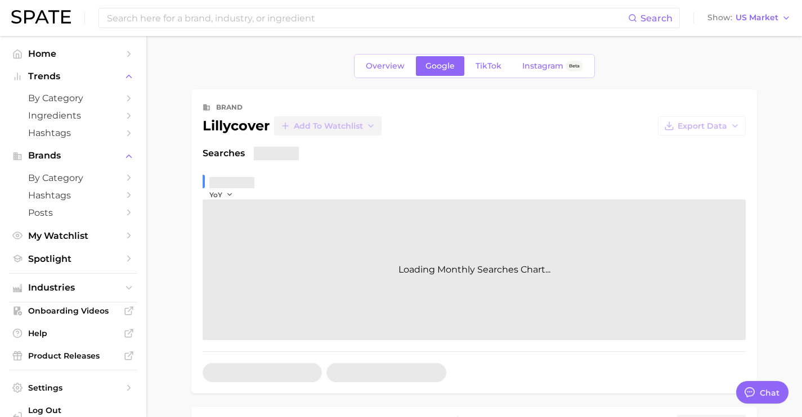
type textarea "x"
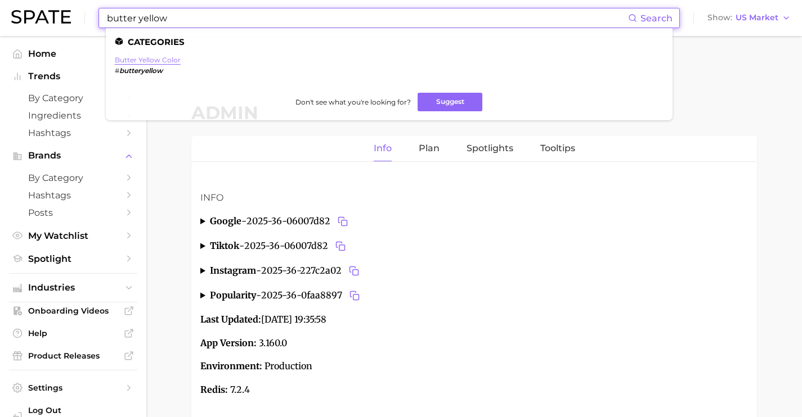
type input "butter yellow"
click at [163, 57] on link "butter yellow color" at bounding box center [148, 60] width 66 height 8
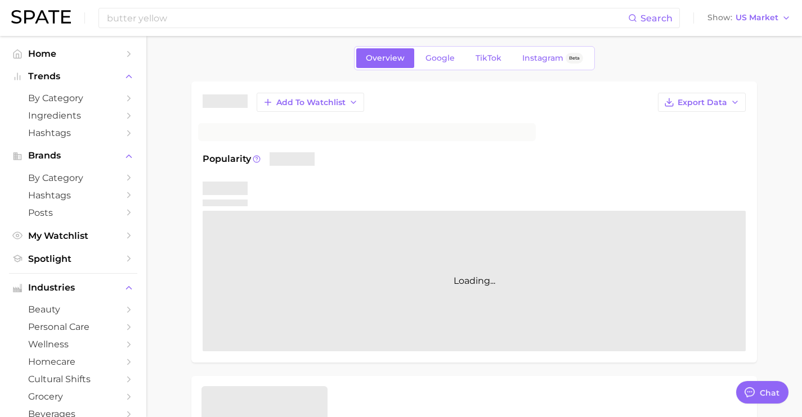
scroll to position [4229, 0]
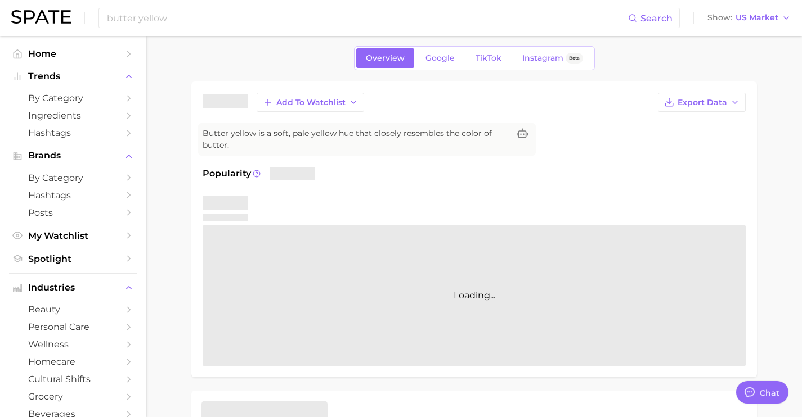
type textarea "x"
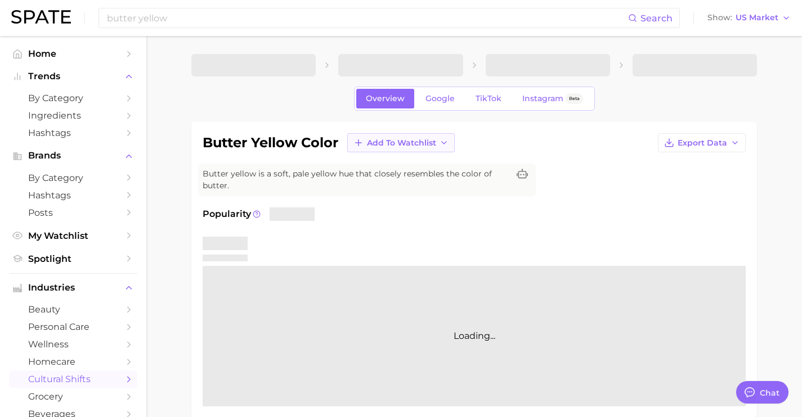
scroll to position [13, 0]
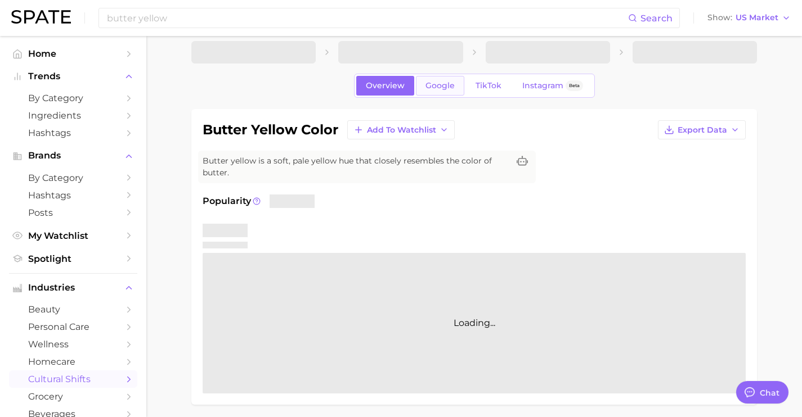
click at [445, 92] on link "Google" at bounding box center [440, 86] width 48 height 20
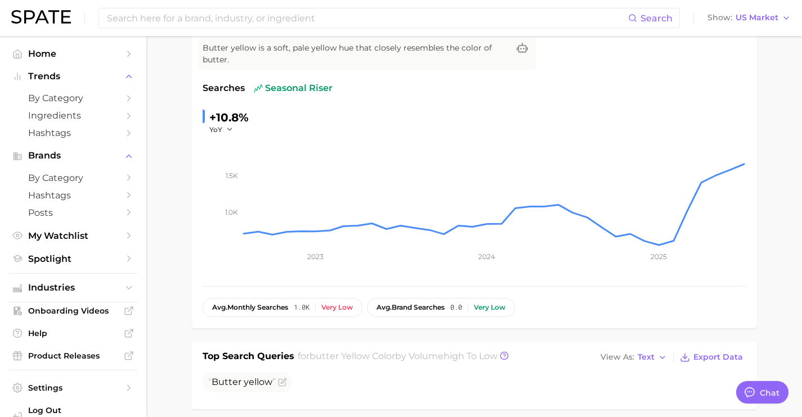
scroll to position [99, 0]
